Goal: Find contact information: Find contact information

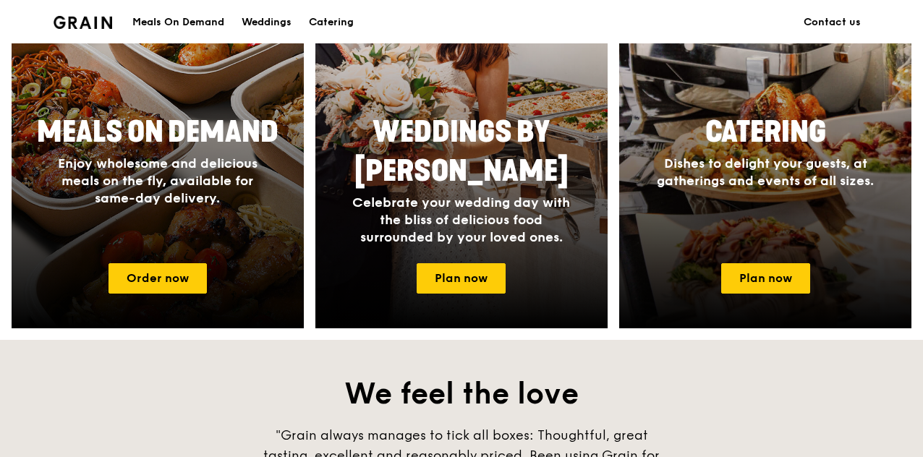
scroll to position [868, 0]
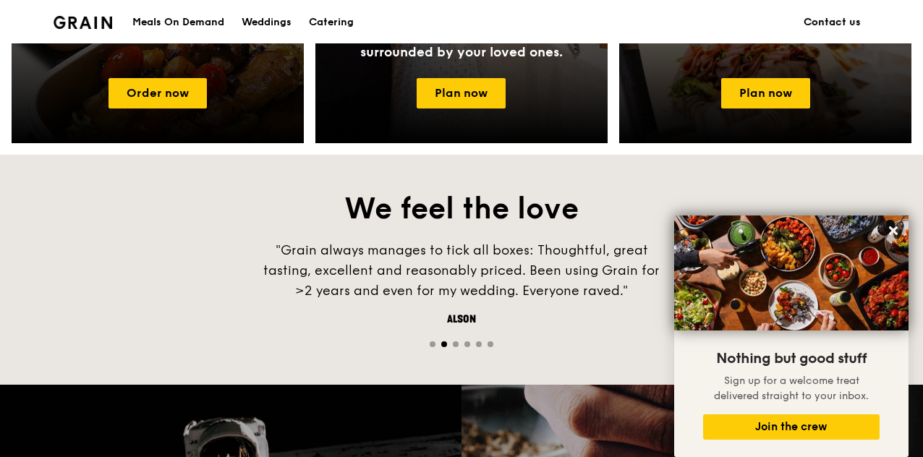
click at [830, 24] on link "Contact us" at bounding box center [832, 22] width 75 height 43
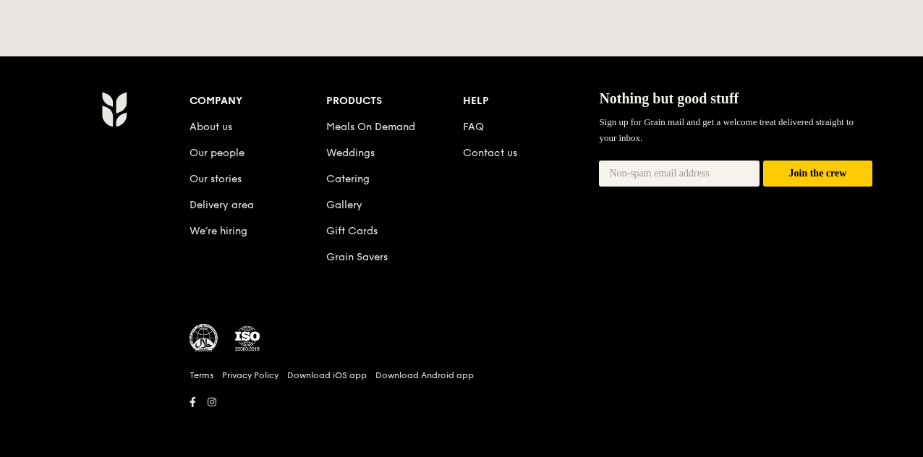
scroll to position [635, 0]
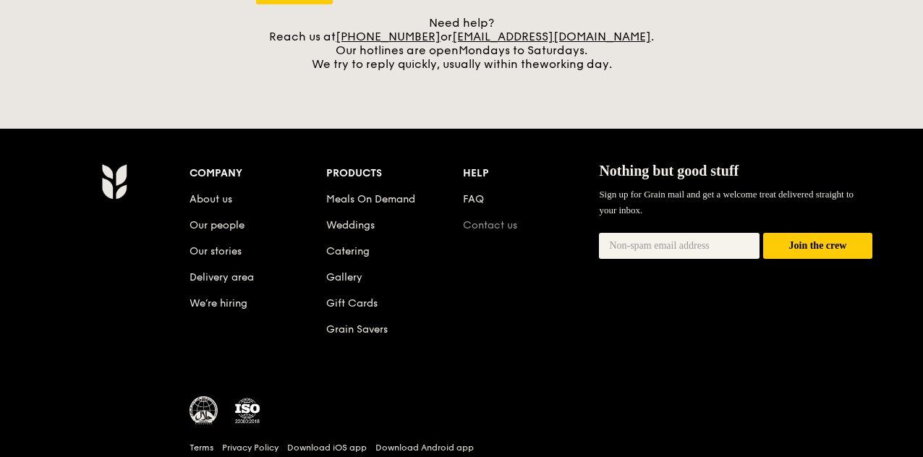
click at [481, 229] on link "Contact us" at bounding box center [490, 225] width 54 height 12
click at [440, 32] on link "[PHONE_NUMBER]" at bounding box center [388, 37] width 105 height 14
drag, startPoint x: 462, startPoint y: 33, endPoint x: 384, endPoint y: 32, distance: 78.2
click at [384, 32] on div "Need help? Reach us at [PHONE_NUMBER] or [EMAIL_ADDRESS][DOMAIN_NAME] . Our hot…" at bounding box center [461, 43] width 411 height 55
copy div "65 3163 5335"
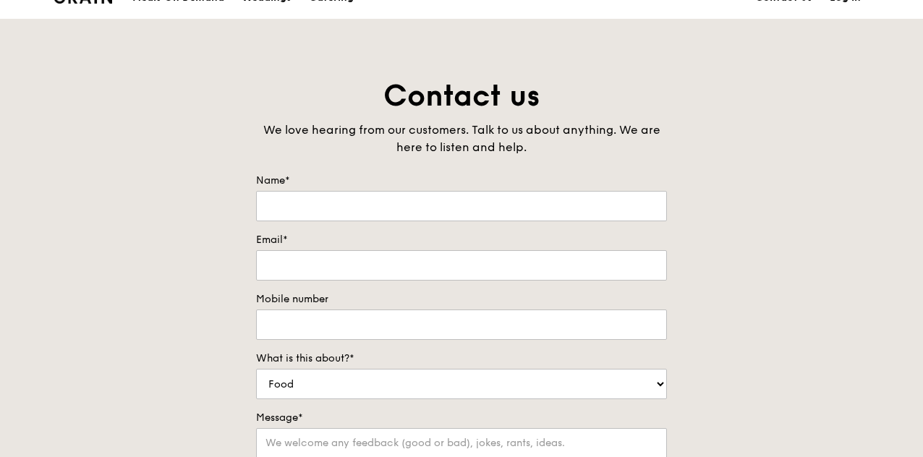
scroll to position [0, 0]
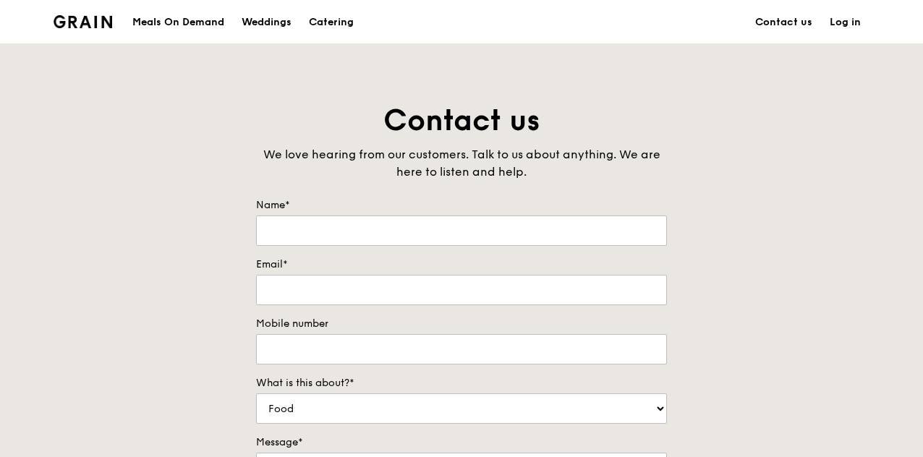
click at [94, 16] on img at bounding box center [83, 21] width 59 height 13
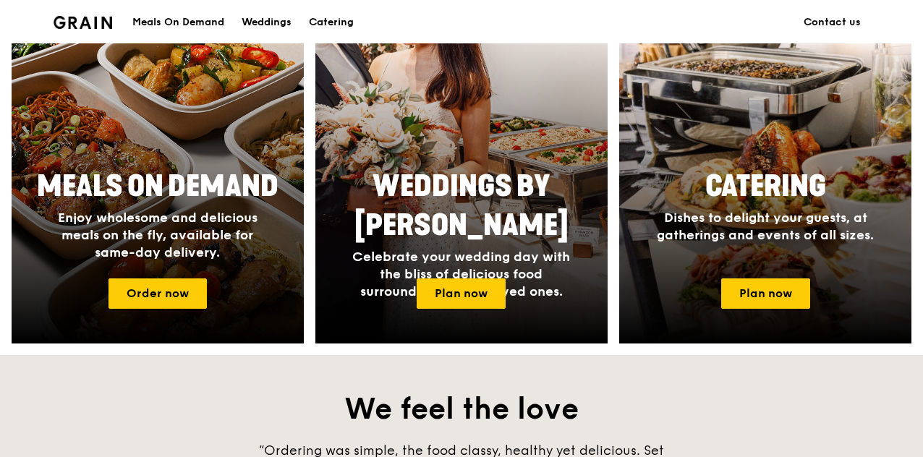
scroll to position [651, 0]
